Goal: Navigation & Orientation: Find specific page/section

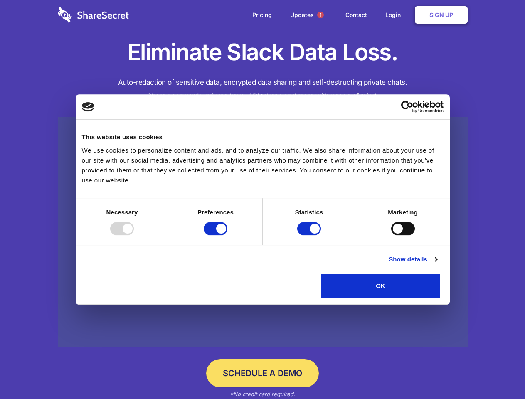
click at [134, 235] on div at bounding box center [122, 228] width 24 height 13
click at [227, 235] on input "Preferences" at bounding box center [216, 228] width 24 height 13
checkbox input "false"
click at [310, 235] on input "Statistics" at bounding box center [309, 228] width 24 height 13
checkbox input "false"
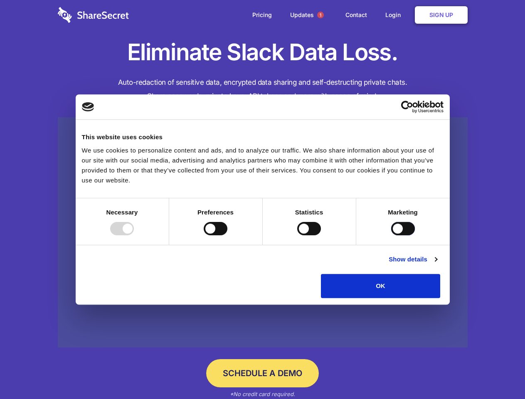
click at [391, 235] on input "Marketing" at bounding box center [403, 228] width 24 height 13
checkbox input "true"
click at [437, 264] on link "Show details" at bounding box center [413, 259] width 48 height 10
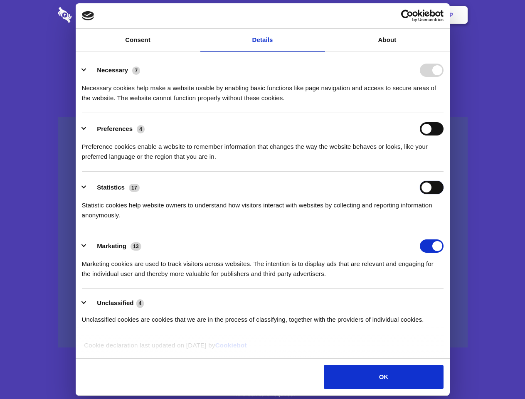
click at [444, 220] on div "Statistics 17 Statistic cookies help website owners to understand how visitors …" at bounding box center [263, 200] width 362 height 39
click at [320, 15] on span "1" at bounding box center [320, 15] width 7 height 7
